Goal: Task Accomplishment & Management: Use online tool/utility

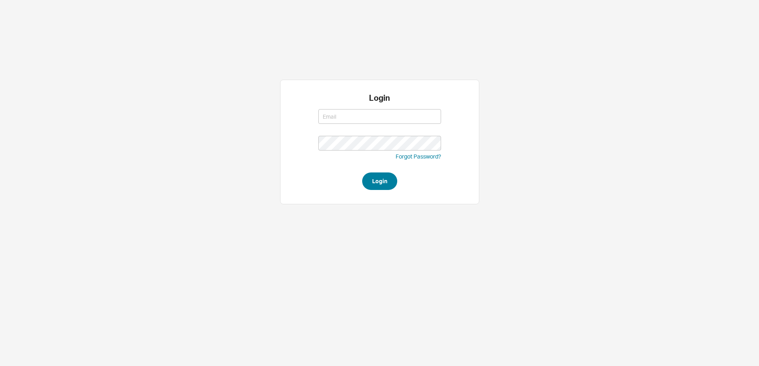
type input "[PERSON_NAME][EMAIL_ADDRESS][DOMAIN_NAME]"
type input "steven@qualitybath.com"
drag, startPoint x: 389, startPoint y: 181, endPoint x: 332, endPoint y: 58, distance: 135.7
click at [389, 181] on button "Login" at bounding box center [379, 181] width 35 height 18
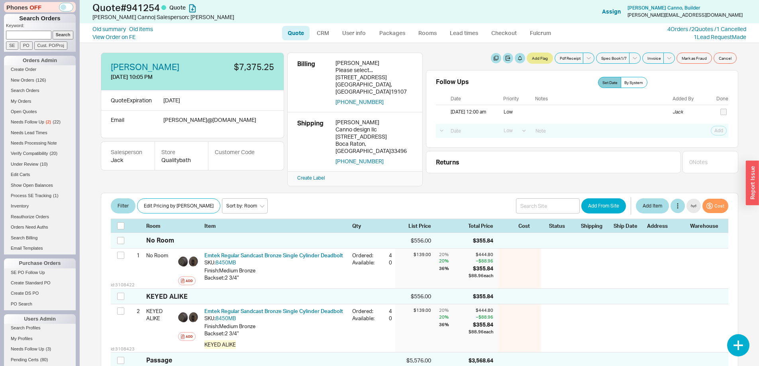
select select "LOW"
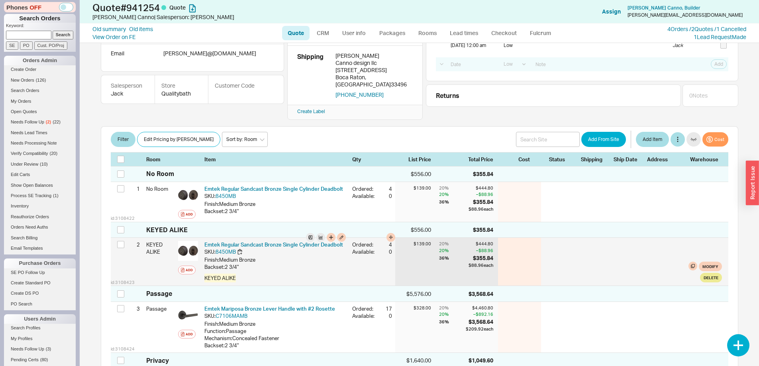
scroll to position [80, 0]
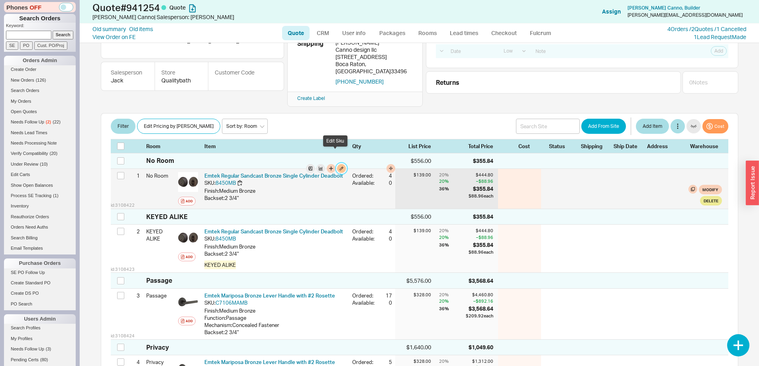
click at [337, 164] on button "button" at bounding box center [341, 168] width 9 height 9
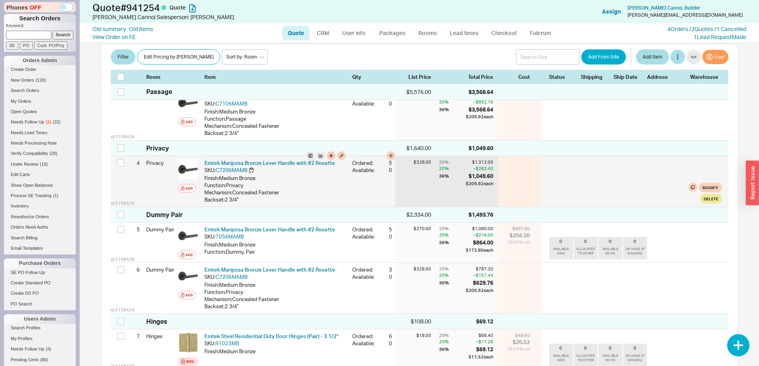
scroll to position [319, 0]
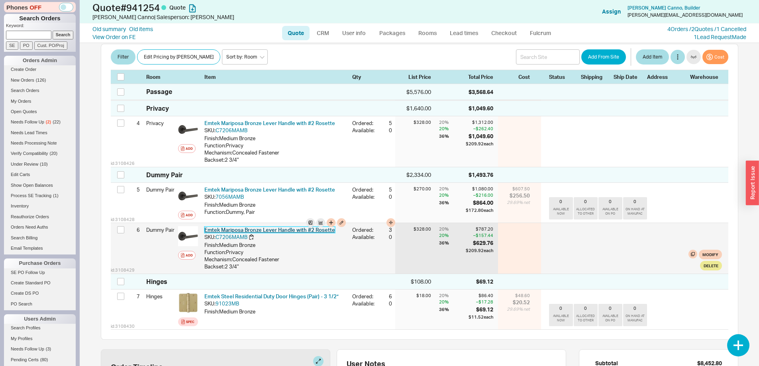
click at [288, 227] on link "Emtek Mariposa Bronze Lever Handle with #2 Rosette" at bounding box center [269, 230] width 131 height 6
click at [337, 218] on button "button" at bounding box center [341, 222] width 9 height 9
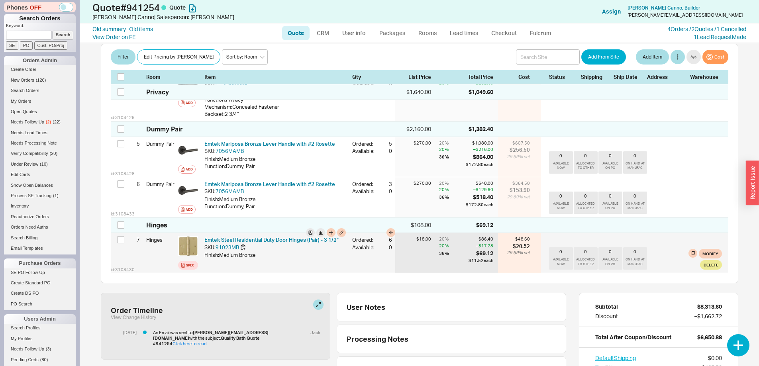
scroll to position [358, 0]
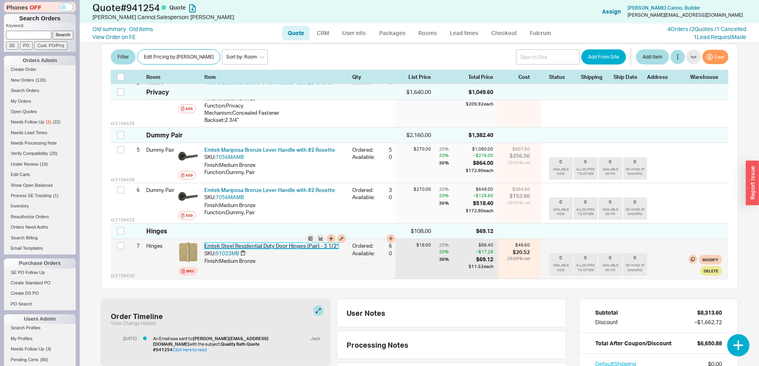
click at [274, 242] on link "Emtek Steel Residential Duty Door Hinges (Pair) - 3 1/2”" at bounding box center [271, 245] width 134 height 6
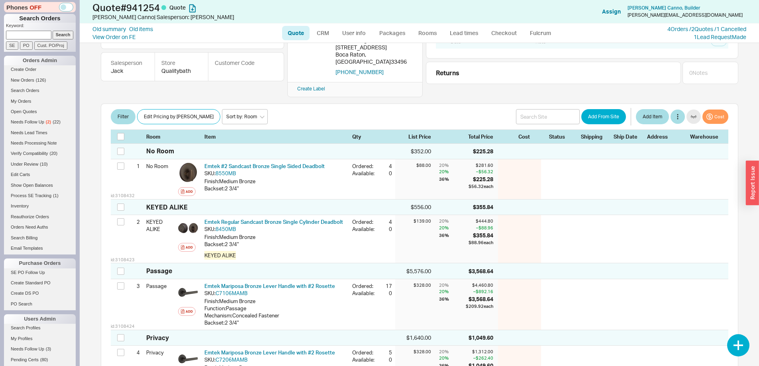
scroll to position [0, 0]
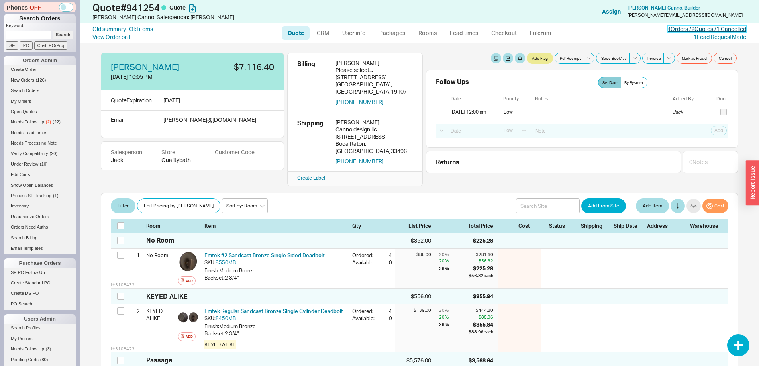
click at [710, 29] on link "4 Orders / 2 Quotes / 1 Cancelled" at bounding box center [706, 28] width 79 height 7
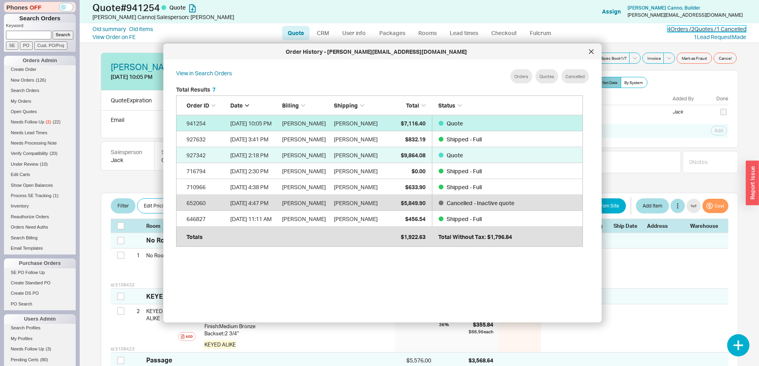
scroll to position [6, 6]
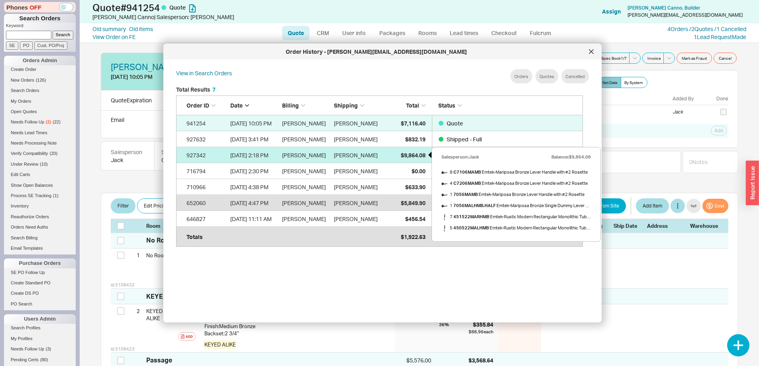
click at [407, 157] on span "$9,864.08" at bounding box center [413, 154] width 25 height 7
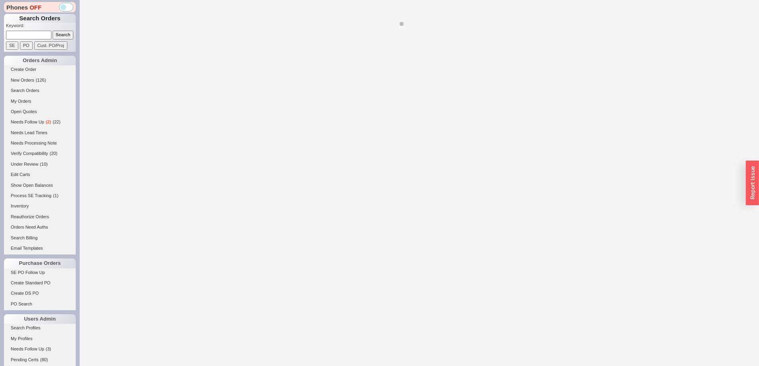
select select "LOW"
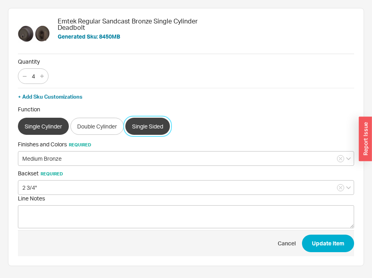
click at [134, 126] on button "Single Sided" at bounding box center [147, 126] width 45 height 17
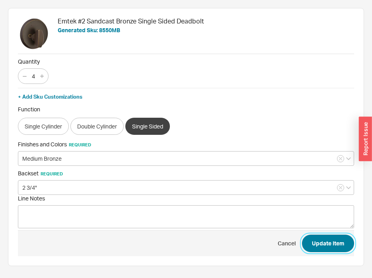
click at [334, 240] on button "Update Item" at bounding box center [328, 244] width 52 height 18
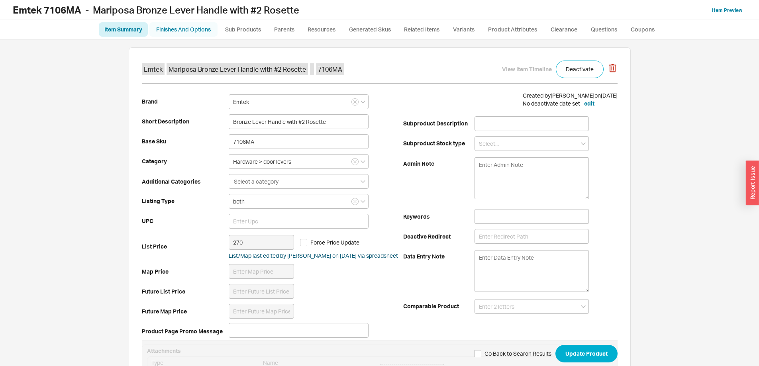
click at [185, 27] on link "Finishes And Options" at bounding box center [183, 29] width 68 height 14
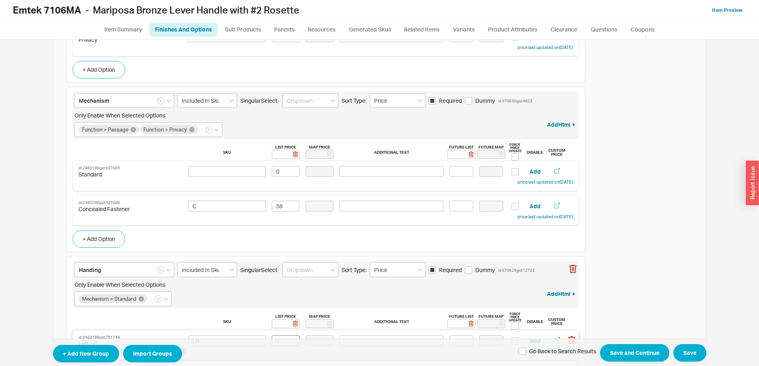
scroll to position [340, 0]
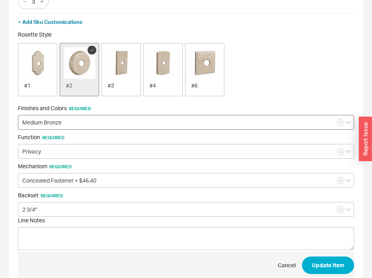
scroll to position [94, 0]
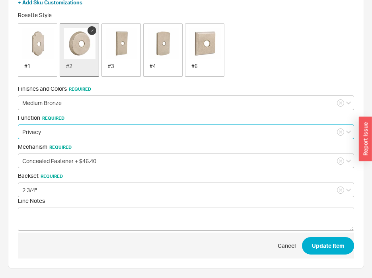
click at [78, 135] on input "Privacy" at bounding box center [186, 132] width 336 height 15
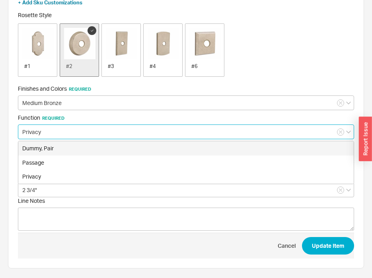
drag, startPoint x: 84, startPoint y: 147, endPoint x: 117, endPoint y: 123, distance: 41.3
click at [117, 123] on div "Function Required Privacy Dummy, Pair Passage Privacy" at bounding box center [186, 126] width 336 height 25
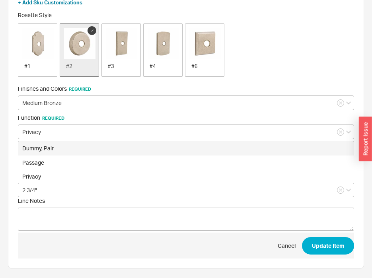
click at [117, 123] on div "Function Required Privacy Dummy, Pair Passage Privacy" at bounding box center [186, 126] width 336 height 25
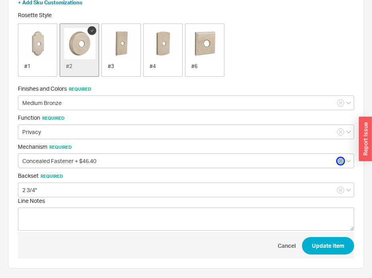
click at [339, 162] on button "button" at bounding box center [340, 161] width 7 height 7
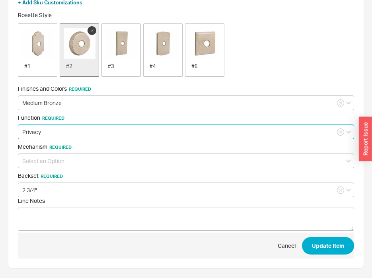
click at [79, 129] on input "Privacy" at bounding box center [186, 132] width 336 height 15
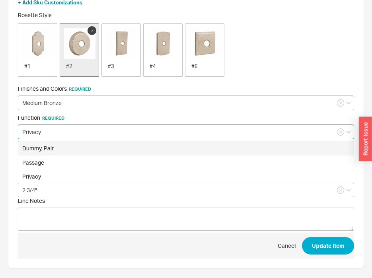
click at [73, 147] on div "Dummy, Pair" at bounding box center [186, 148] width 336 height 14
type input "Dummy, Pair"
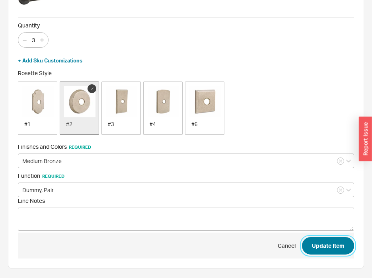
click at [321, 241] on button "Update Item" at bounding box center [328, 246] width 52 height 18
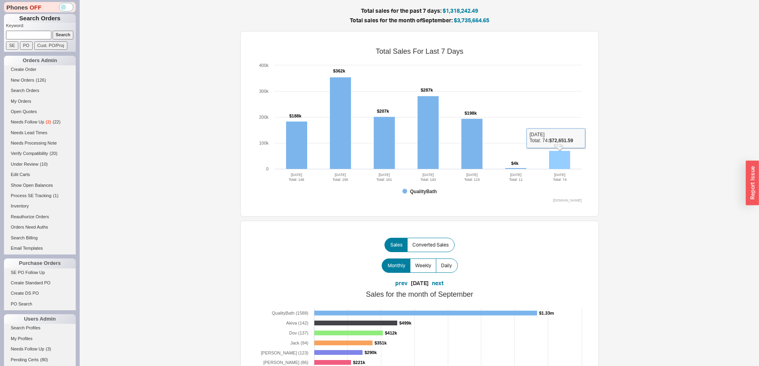
click at [565, 159] on rect at bounding box center [559, 160] width 21 height 18
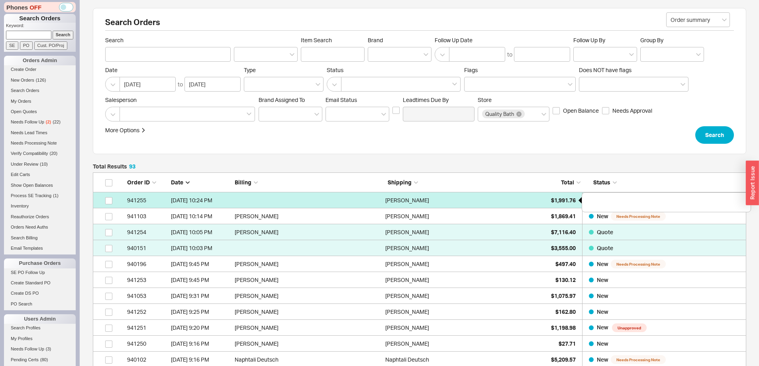
scroll to position [1511, 647]
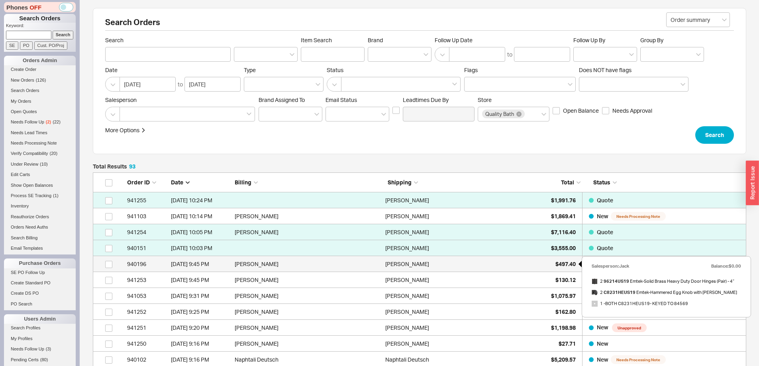
click at [546, 270] on div "$497.40" at bounding box center [556, 264] width 40 height 16
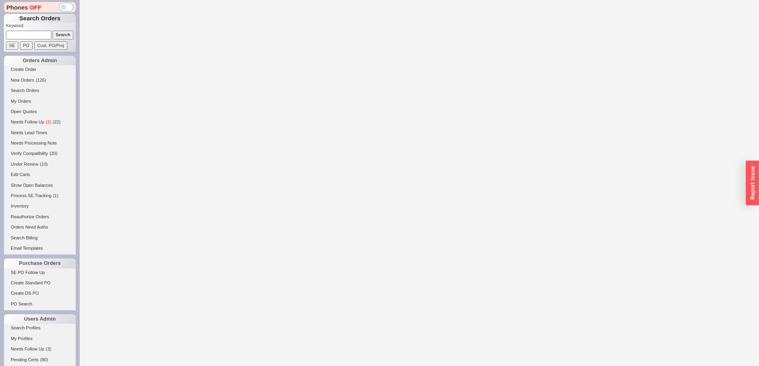
select select "LOW"
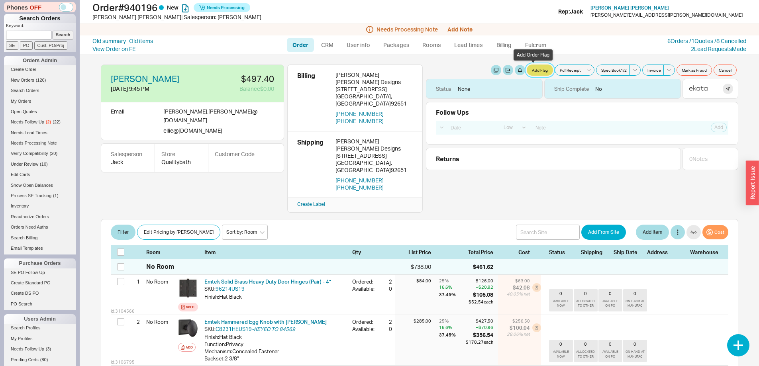
click at [526, 71] on button "Add Flag" at bounding box center [539, 70] width 26 height 11
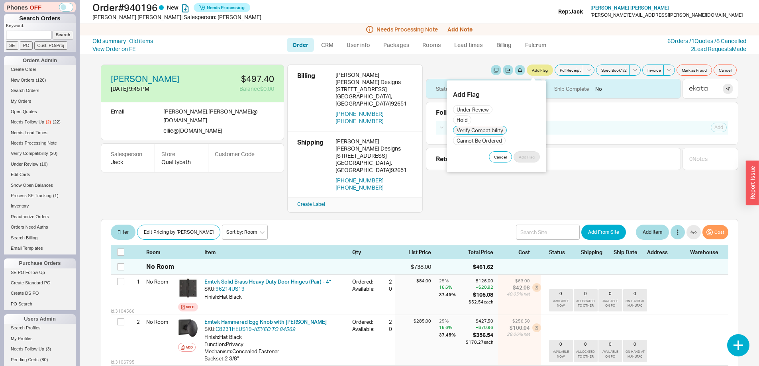
drag, startPoint x: 503, startPoint y: 131, endPoint x: 494, endPoint y: 132, distance: 8.4
click at [501, 131] on input "Verify Compatibility" at bounding box center [479, 130] width 53 height 8
click at [494, 132] on input "Verify Compatibility" at bounding box center [479, 130] width 53 height 8
click at [491, 127] on input "Verify Compatibility" at bounding box center [479, 130] width 53 height 8
checkbox input "true"
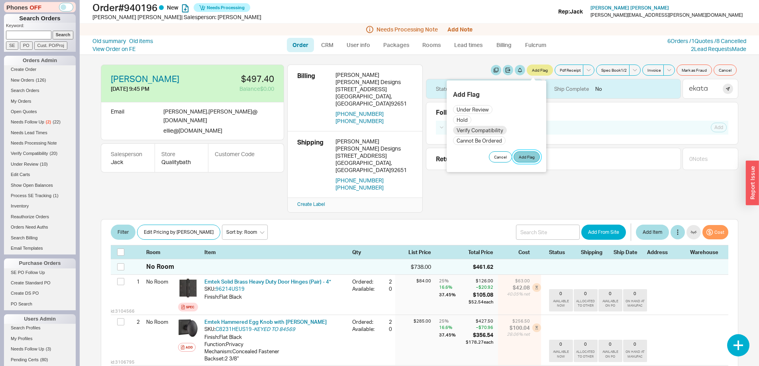
click at [526, 156] on button "Add Flag" at bounding box center [526, 156] width 26 height 11
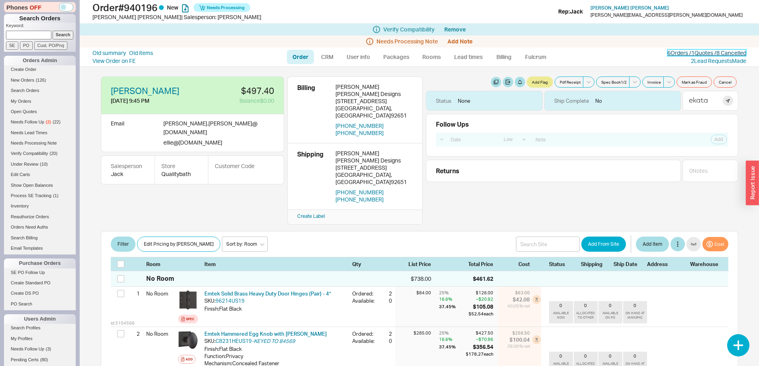
click at [678, 51] on link "6 Orders / 1 Quotes / 8 Cancelled" at bounding box center [706, 52] width 79 height 7
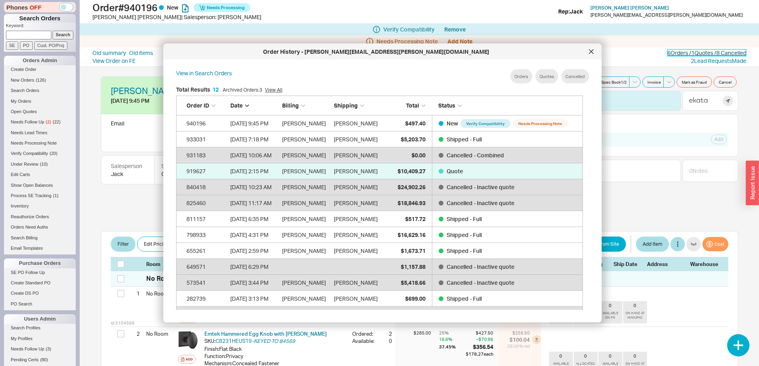
scroll to position [238, 413]
click at [593, 55] on div at bounding box center [591, 51] width 13 height 13
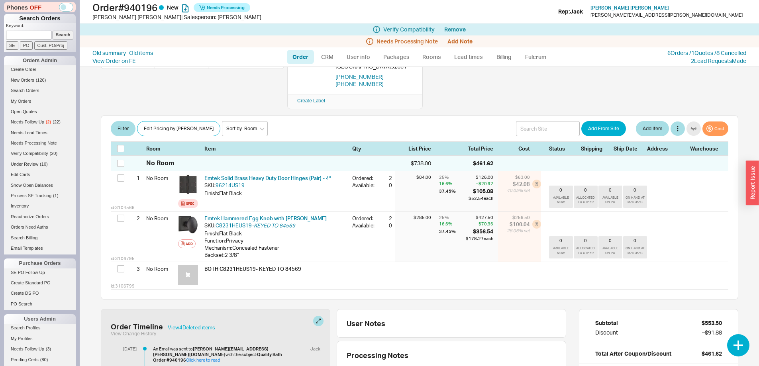
scroll to position [119, 0]
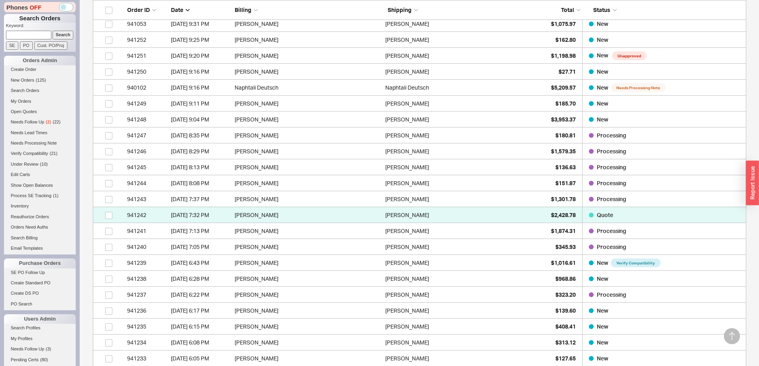
scroll to position [319, 0]
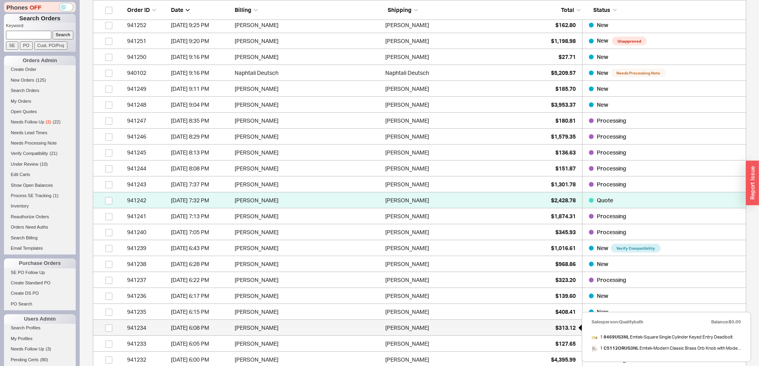
click at [555, 330] on span "$313.12" at bounding box center [565, 327] width 20 height 7
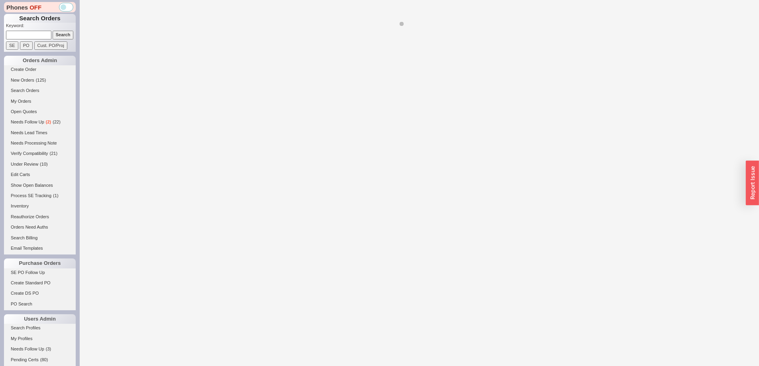
select select "LOW"
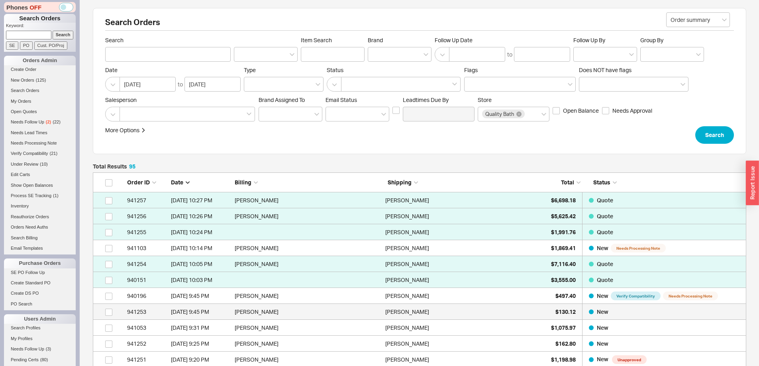
scroll to position [1543, 647]
click at [402, 56] on div at bounding box center [400, 54] width 64 height 15
click at [377, 56] on input "Brand" at bounding box center [375, 54] width 6 height 9
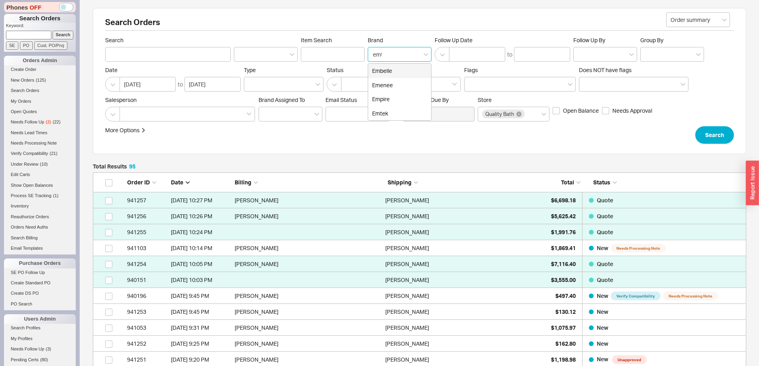
type input "emte"
type input "Brand"
click button "Search" at bounding box center [714, 135] width 39 height 18
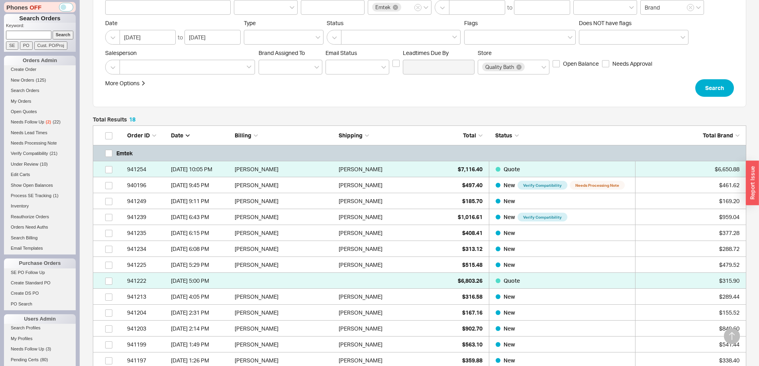
scroll to position [237, 0]
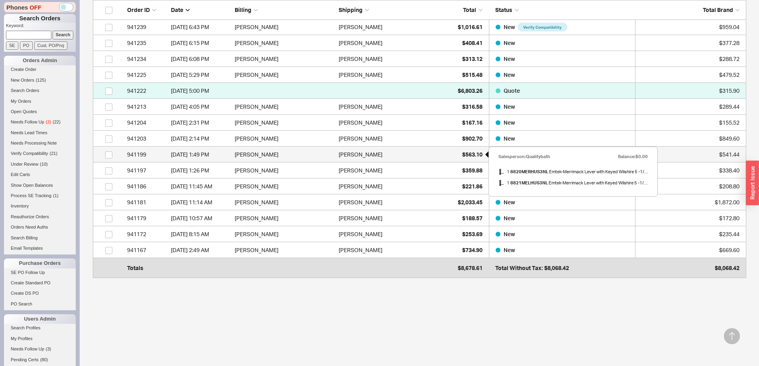
click at [459, 158] on div "$563.10" at bounding box center [462, 155] width 40 height 16
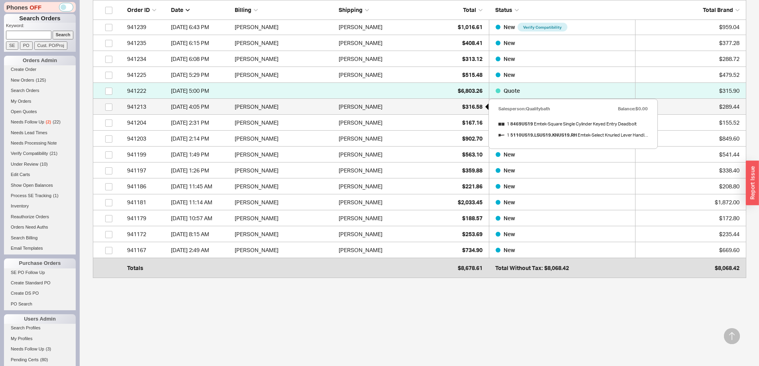
click at [465, 108] on span "$316.58" at bounding box center [472, 106] width 20 height 7
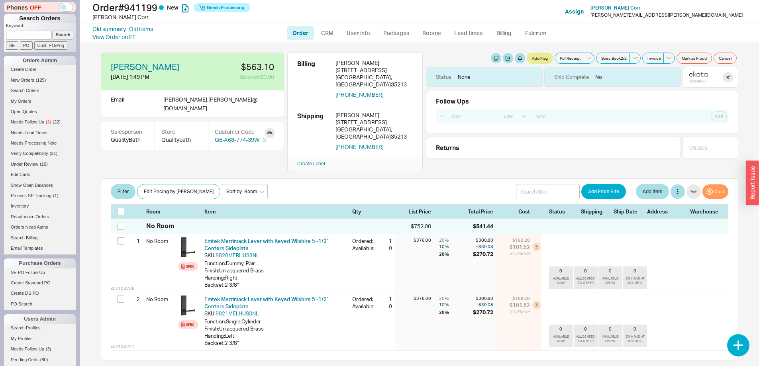
select select "LOW"
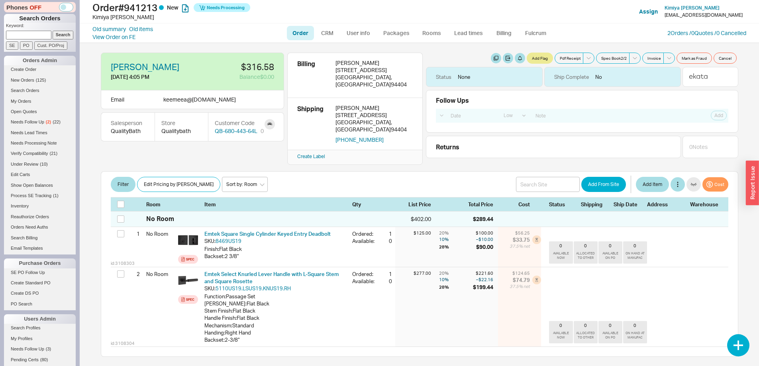
select select "LOW"
click at [707, 30] on link "2 Orders / 0 Quotes / 0 Cancelled" at bounding box center [706, 32] width 79 height 7
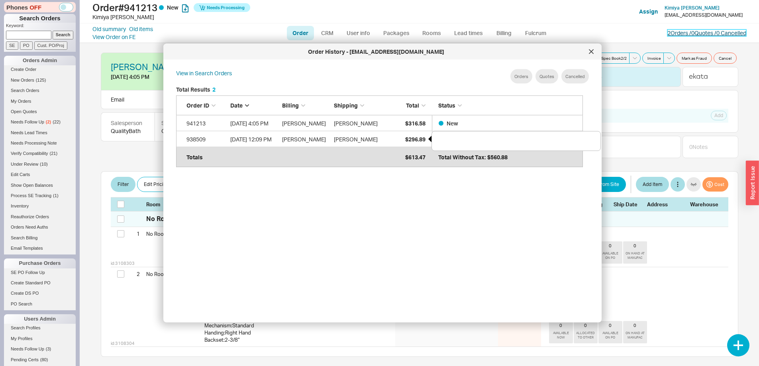
scroll to position [238, 413]
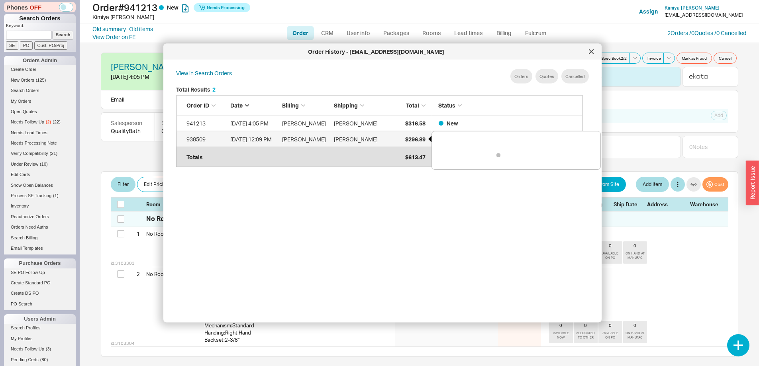
click at [411, 138] on span "$296.89" at bounding box center [415, 138] width 20 height 7
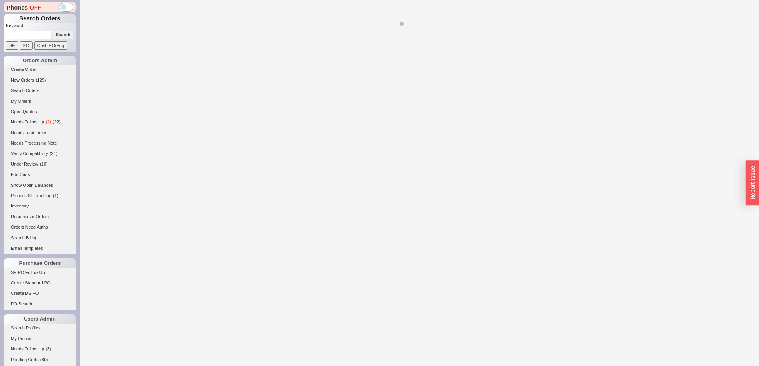
select select "LOW"
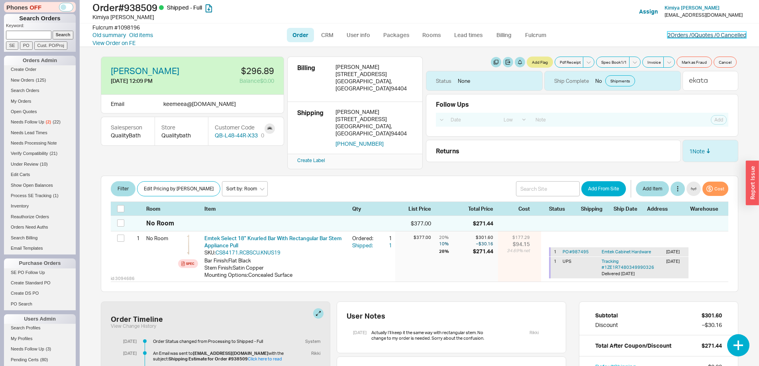
click at [686, 33] on link "2 Orders / 0 Quotes / 0 Cancelled" at bounding box center [706, 34] width 79 height 7
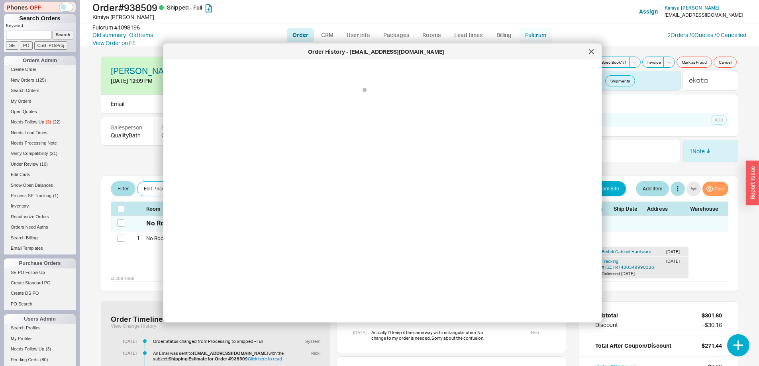
drag, startPoint x: 587, startPoint y: 49, endPoint x: 542, endPoint y: 41, distance: 45.1
click at [587, 49] on div at bounding box center [591, 51] width 13 height 13
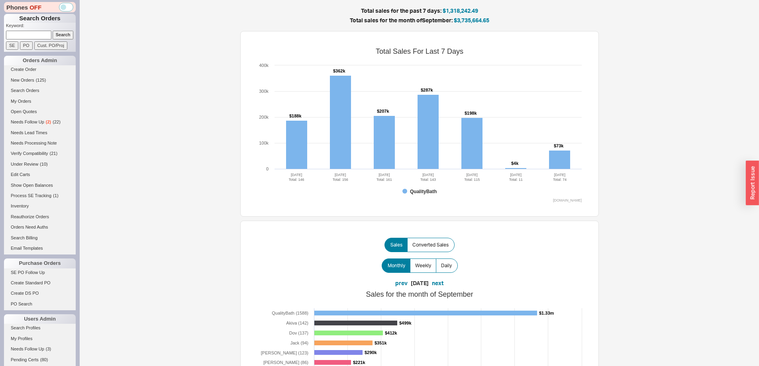
click at [28, 33] on input at bounding box center [28, 35] width 45 height 8
type input "qb-680-443"
drag, startPoint x: 0, startPoint y: 0, endPoint x: 29, endPoint y: 33, distance: 44.1
click at [29, 33] on input at bounding box center [28, 35] width 45 height 8
type input "qb-680-443-0w7"
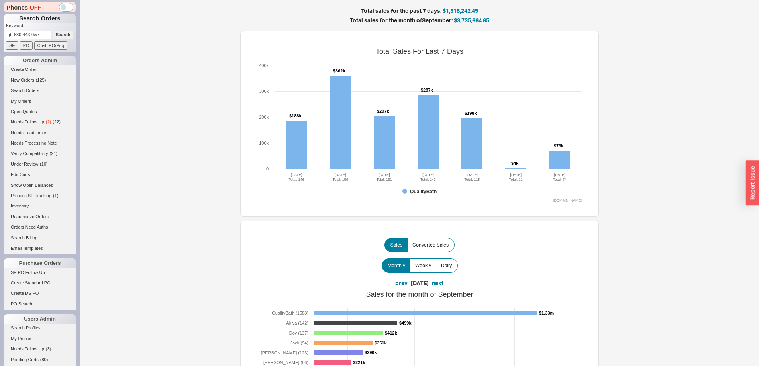
click at [53, 31] on input "Search" at bounding box center [63, 35] width 21 height 8
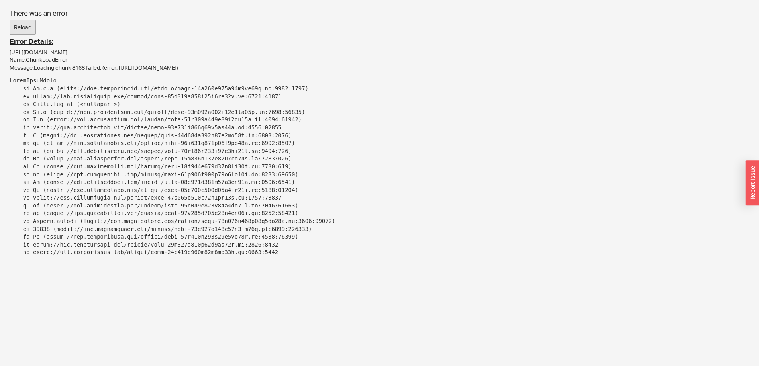
click at [27, 22] on button "Reload" at bounding box center [23, 27] width 26 height 15
click at [93, 61] on div "Name: ChunkLoadError" at bounding box center [379, 60] width 739 height 8
click at [96, 45] on div "Error Details: [URL][DOMAIN_NAME] Name: ChunkLoadError Message: Loading chunk 8…" at bounding box center [379, 147] width 739 height 219
click at [98, 50] on div "[URL][DOMAIN_NAME]" at bounding box center [379, 52] width 739 height 8
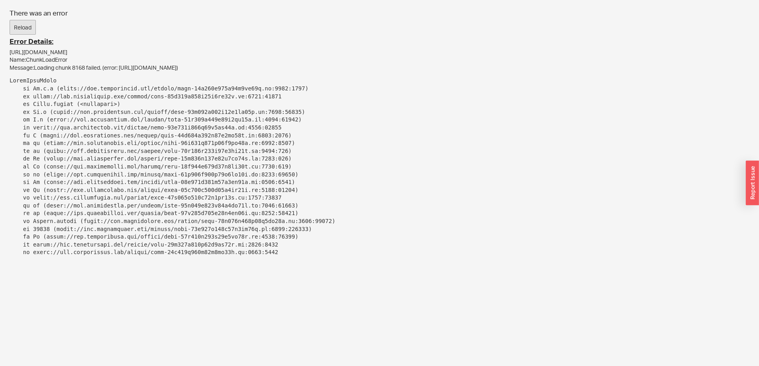
click at [98, 50] on div "[URL][DOMAIN_NAME]" at bounding box center [379, 52] width 739 height 8
click at [186, 50] on div "[URL][DOMAIN_NAME]" at bounding box center [379, 52] width 739 height 8
click at [170, 63] on div "Name: ChunkLoadError" at bounding box center [379, 60] width 739 height 8
click at [171, 63] on div "Name: ChunkLoadError" at bounding box center [379, 60] width 739 height 8
